Goal: Navigation & Orientation: Find specific page/section

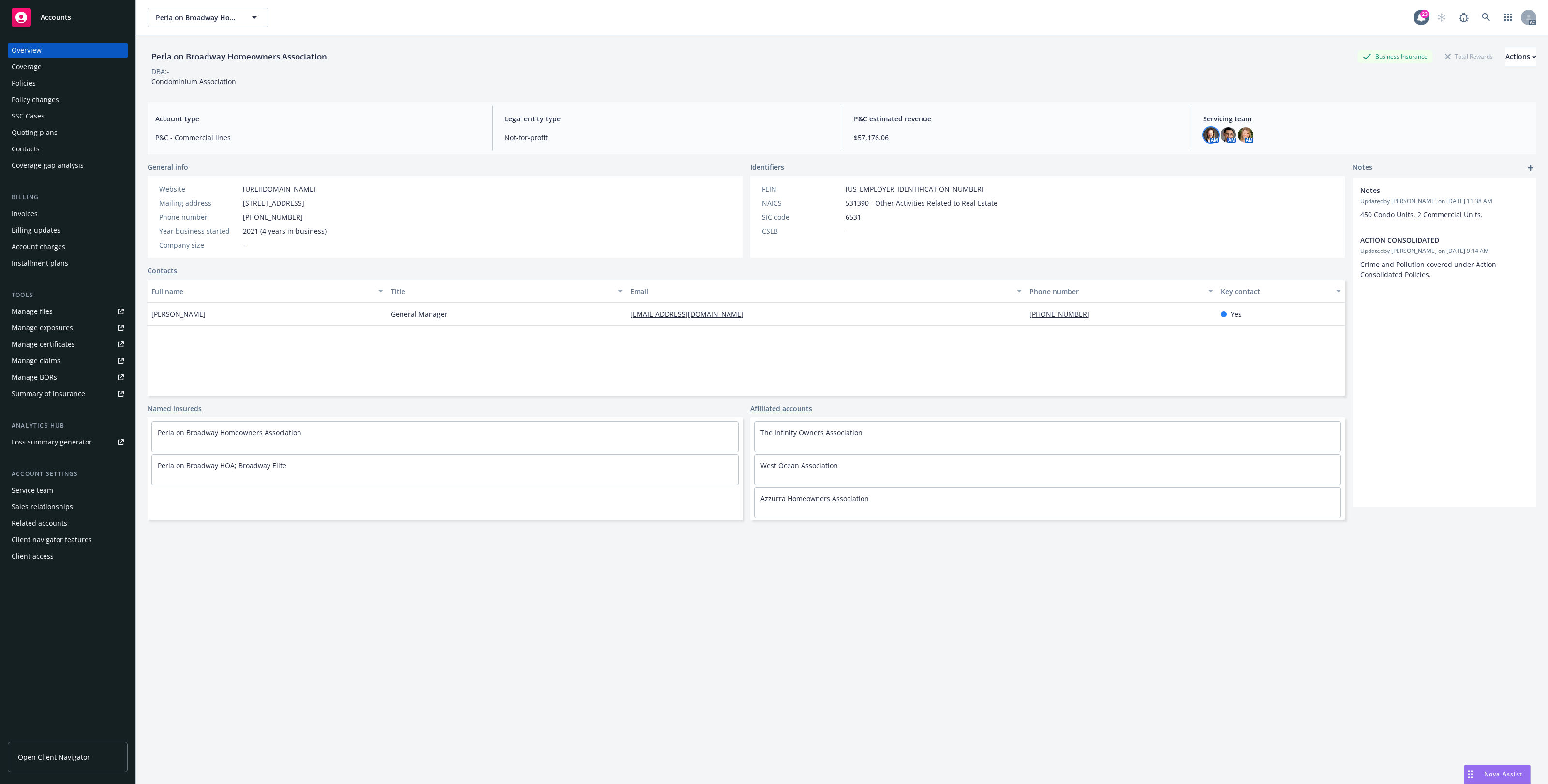
click at [1207, 136] on img at bounding box center [1211, 135] width 16 height 16
click at [1220, 134] on img at bounding box center [1228, 135] width 16 height 16
click at [1251, 135] on div "AM AM AM" at bounding box center [1366, 135] width 326 height 16
click at [1241, 136] on img at bounding box center [1246, 135] width 16 height 16
click at [76, 76] on div "Policies" at bounding box center [67, 84] width 112 height 16
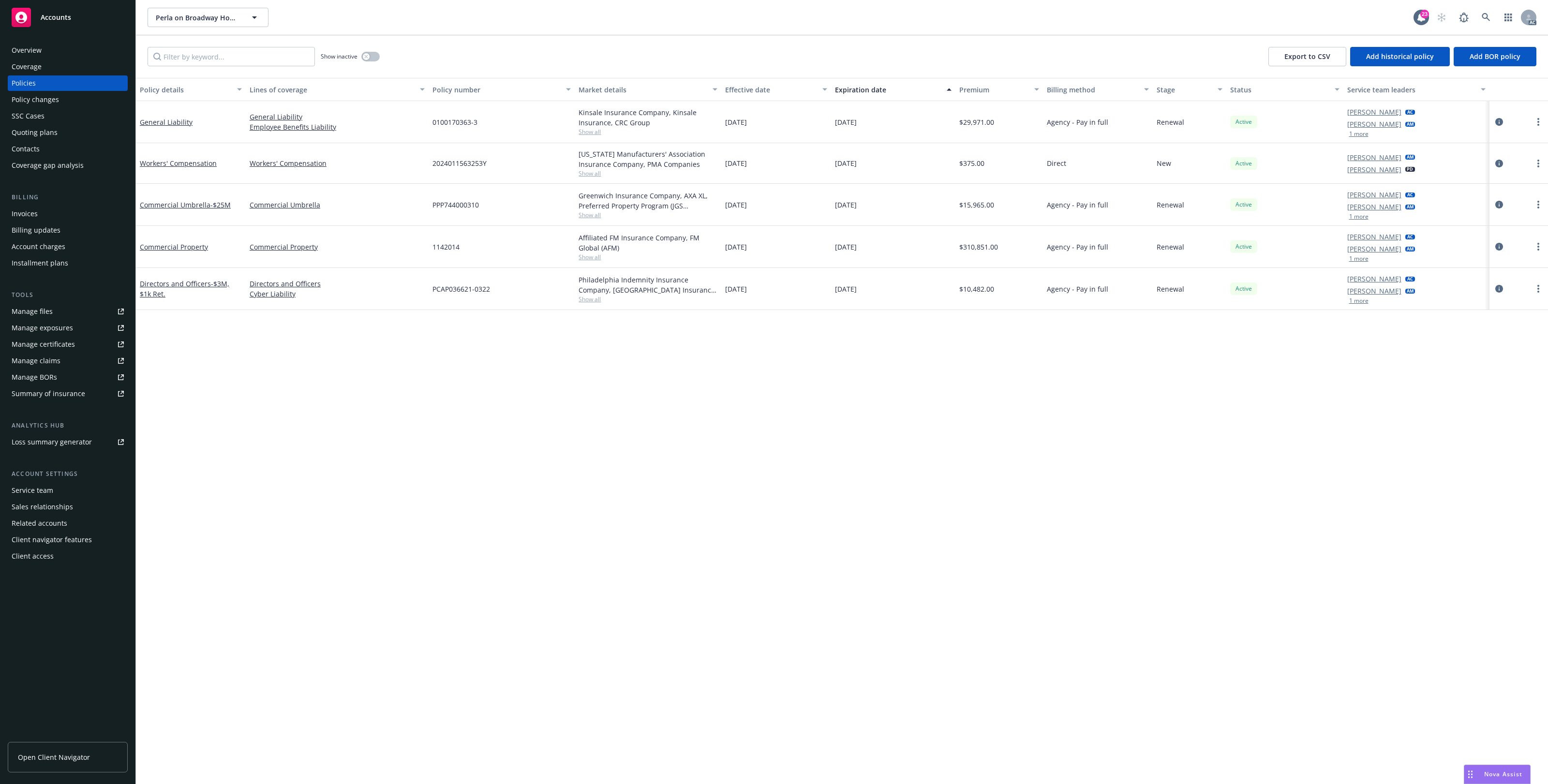
click at [362, 53] on div "Show inactive" at bounding box center [350, 56] width 59 height 19
click at [371, 52] on button "button" at bounding box center [370, 56] width 19 height 10
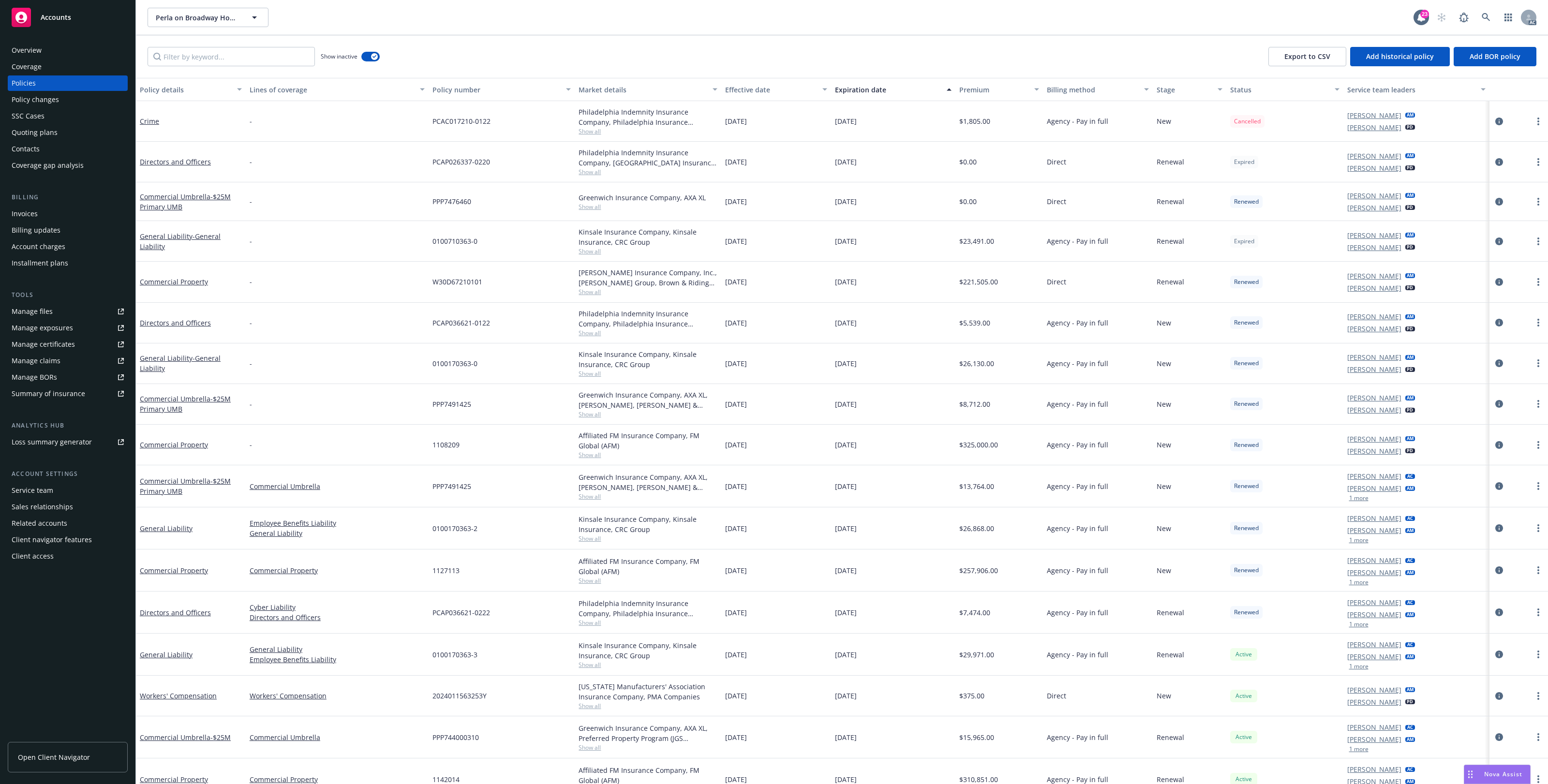
click at [54, 95] on div "Policy changes" at bounding box center [35, 100] width 47 height 16
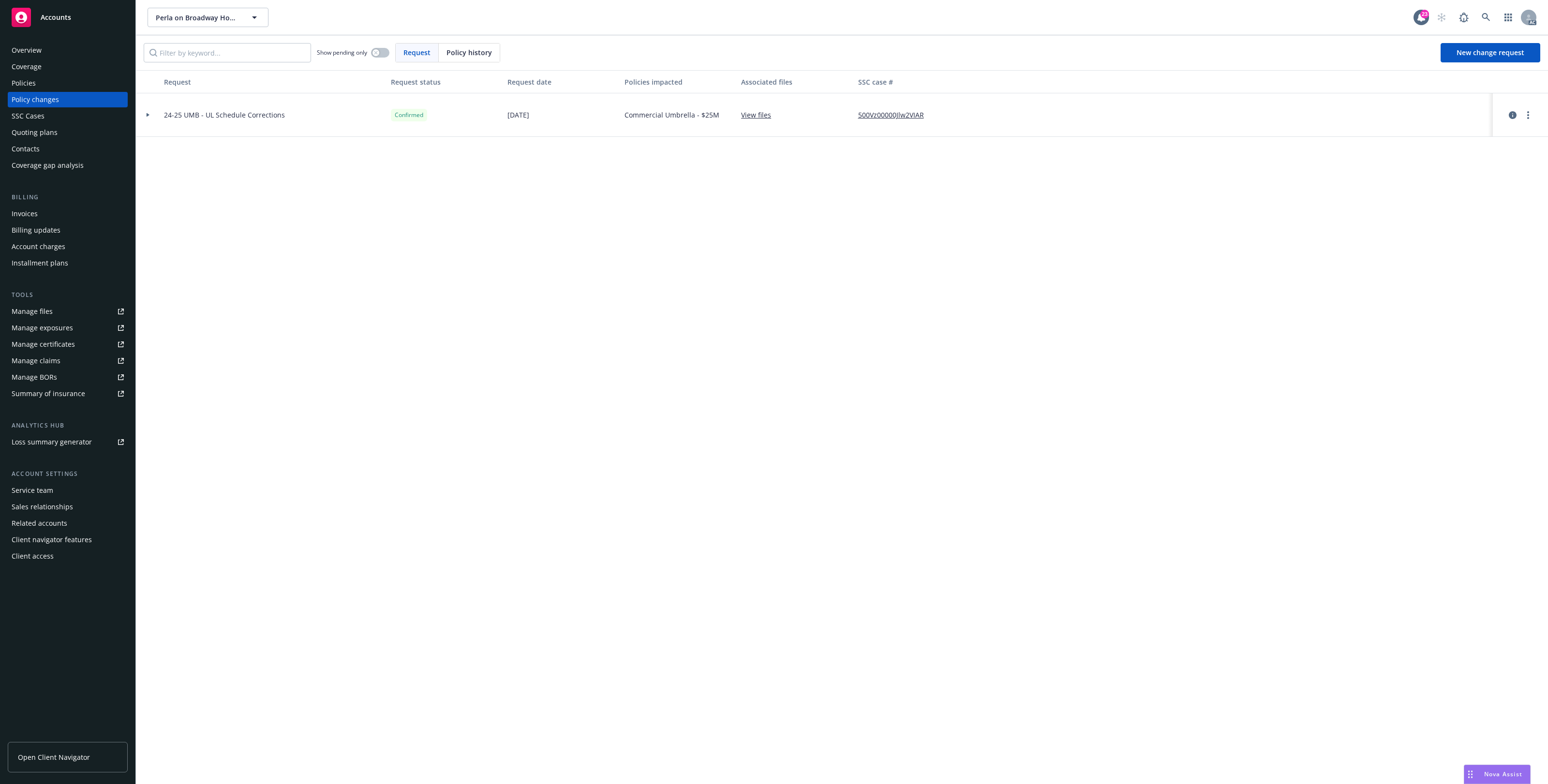
click at [40, 120] on div "SSC Cases" at bounding box center [28, 116] width 33 height 16
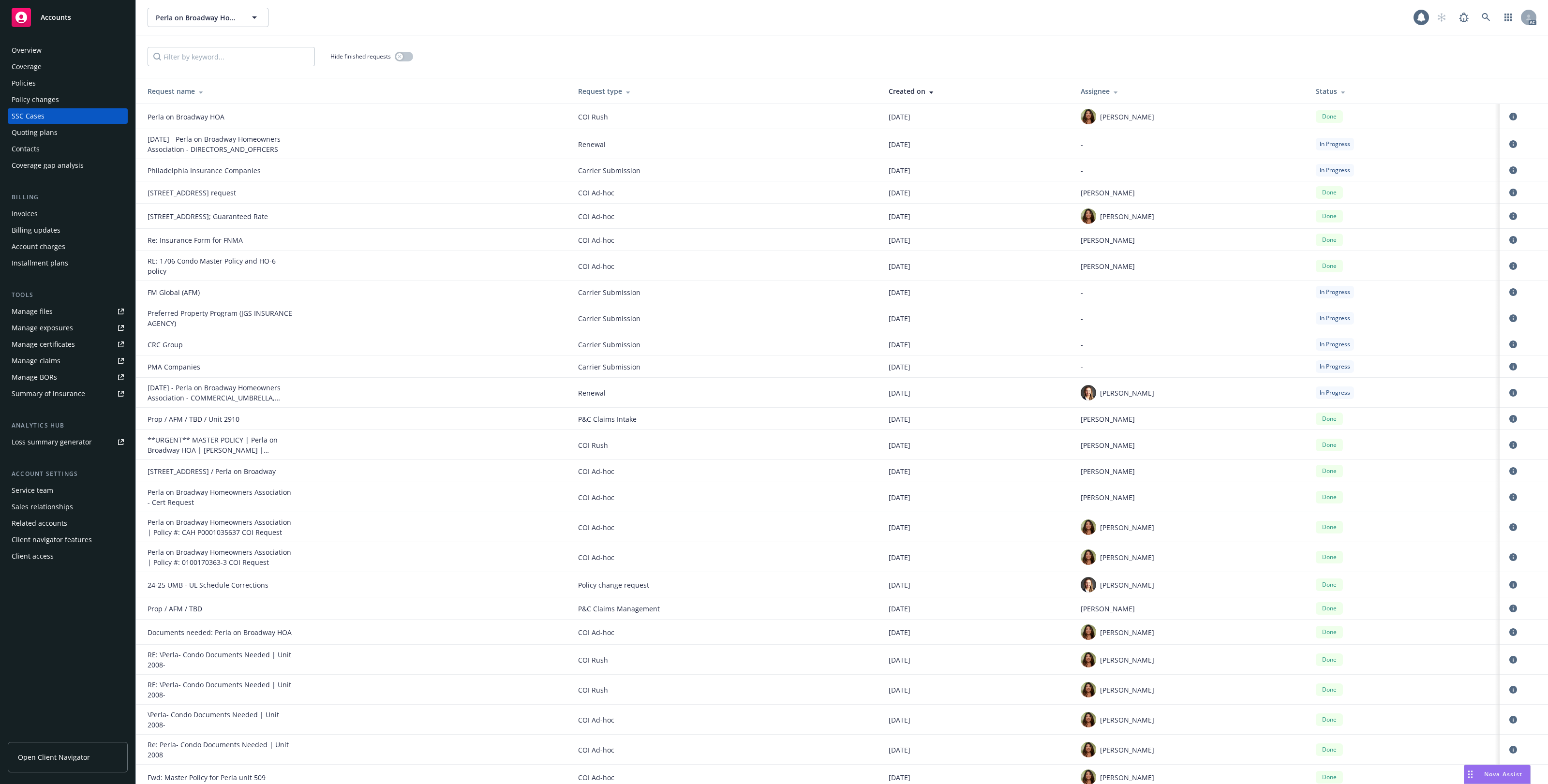
click at [35, 128] on div "Quoting plans" at bounding box center [34, 133] width 46 height 16
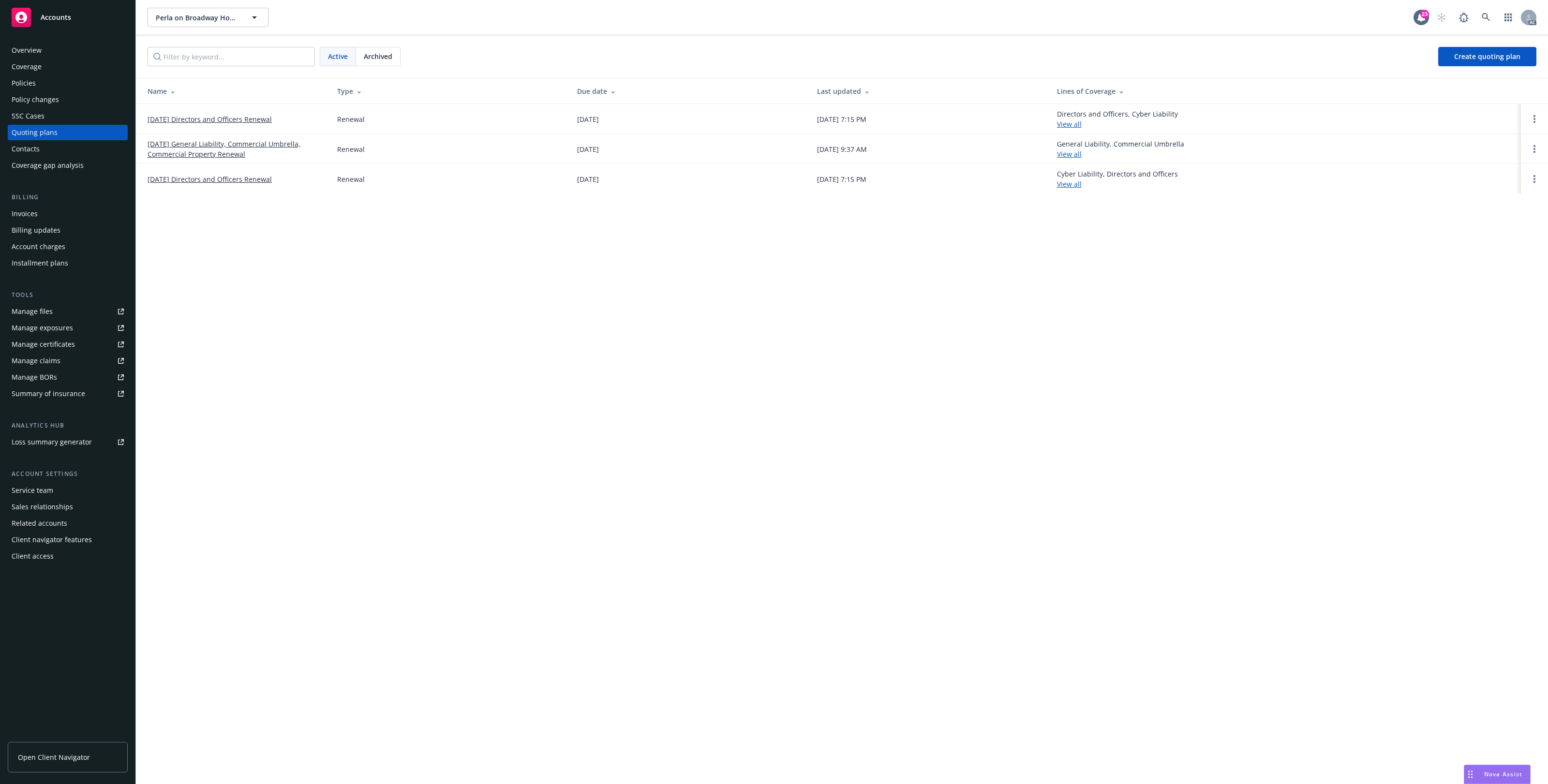
drag, startPoint x: 480, startPoint y: 334, endPoint x: 219, endPoint y: 131, distance: 330.7
click at [480, 314] on div "Perla on Broadway Homeowners Association Perla on Broadway Homeowners Associati…" at bounding box center [842, 392] width 1412 height 784
click at [46, 51] on div "Overview" at bounding box center [67, 50] width 112 height 16
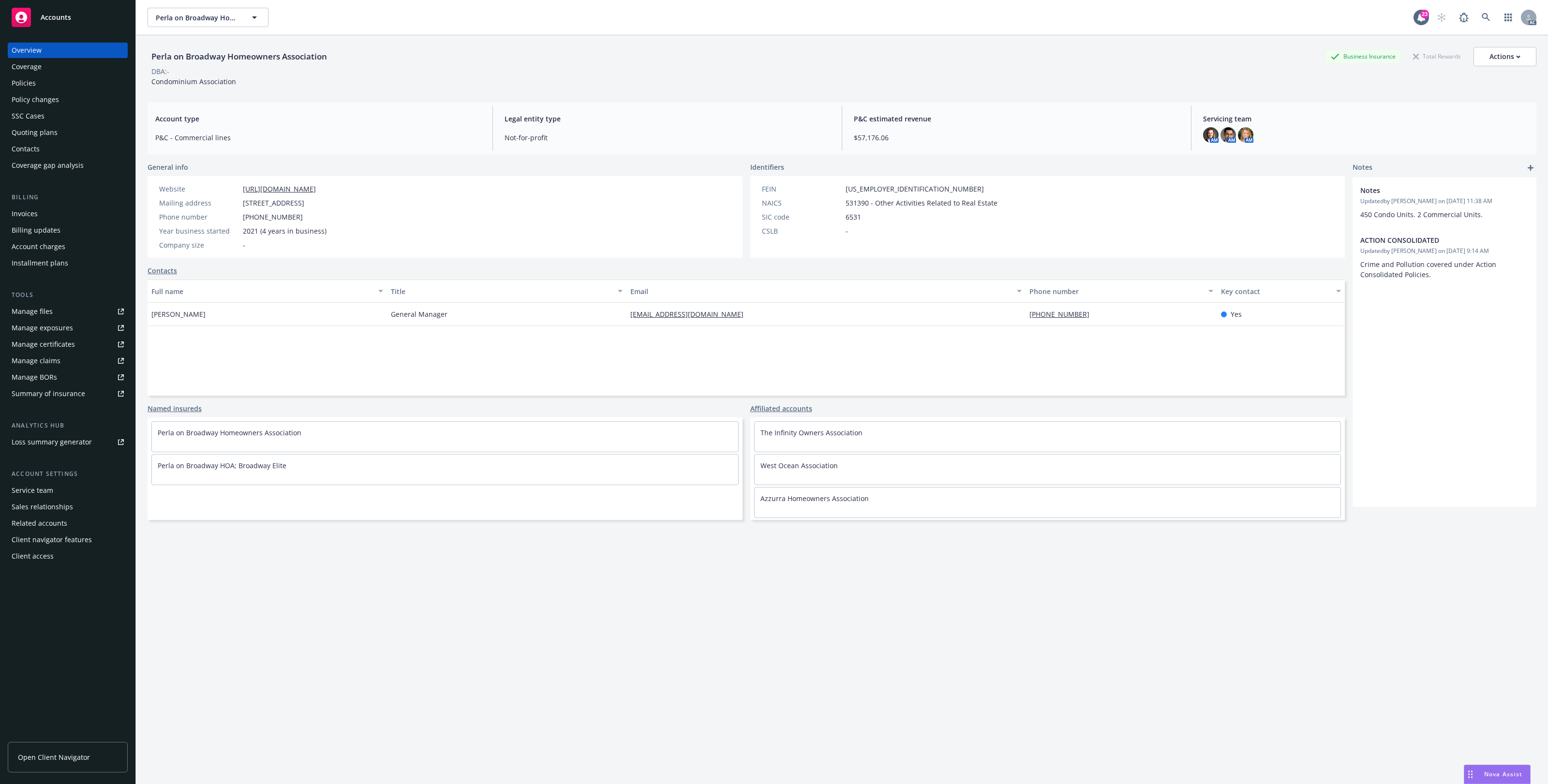
click at [42, 76] on div "Policies" at bounding box center [67, 84] width 112 height 16
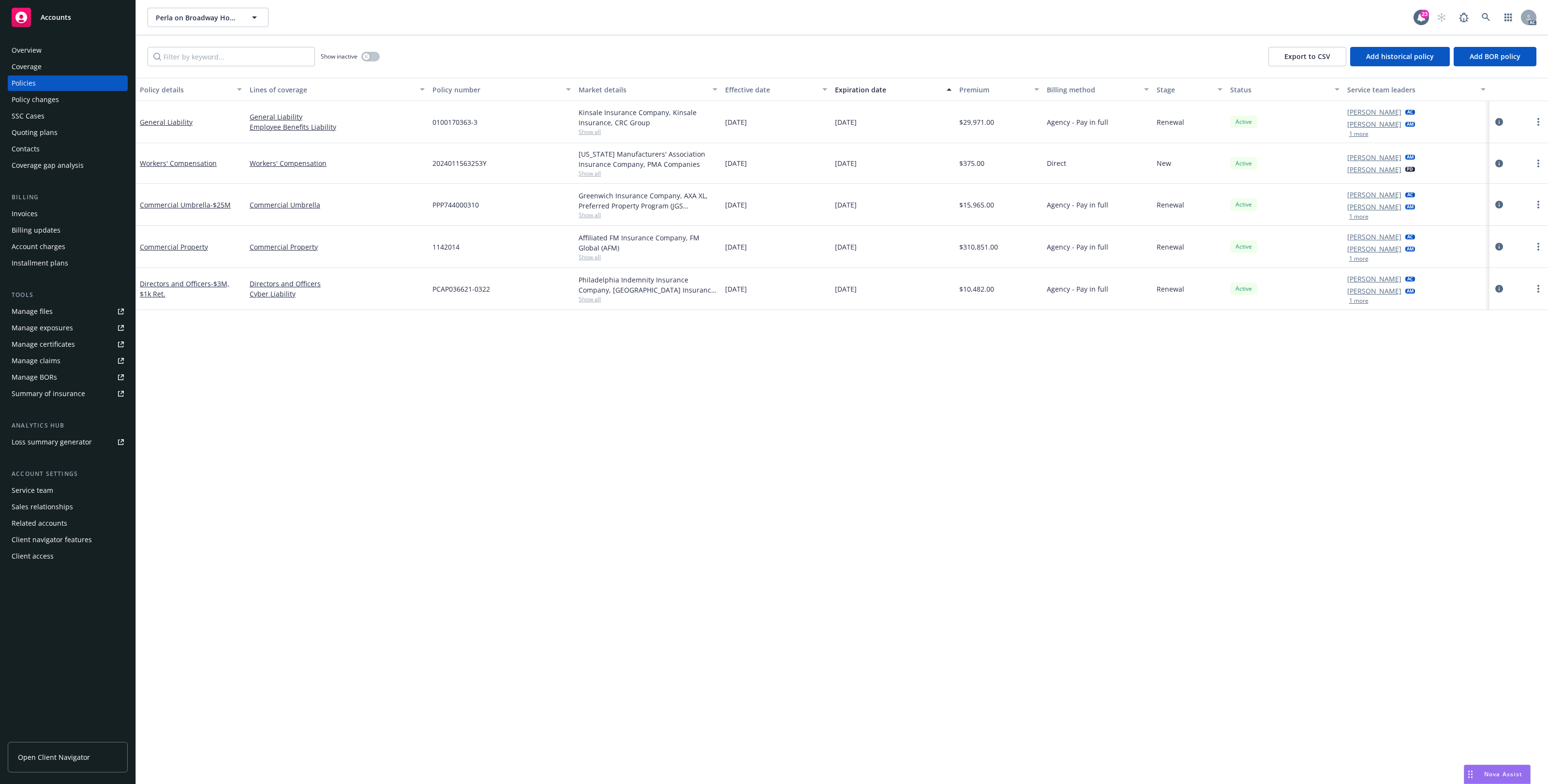
click at [55, 56] on div "Overview" at bounding box center [67, 50] width 112 height 16
